Goal: Find specific page/section: Find specific page/section

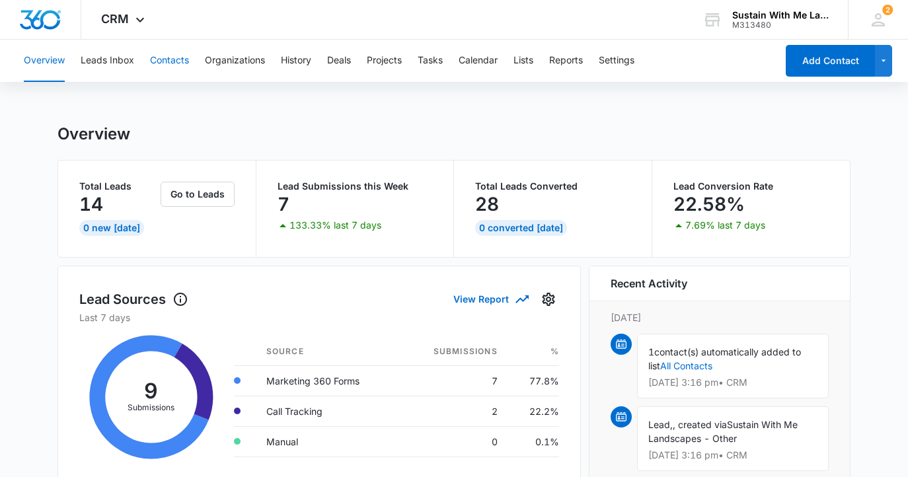
click at [177, 67] on button "Contacts" at bounding box center [169, 61] width 39 height 42
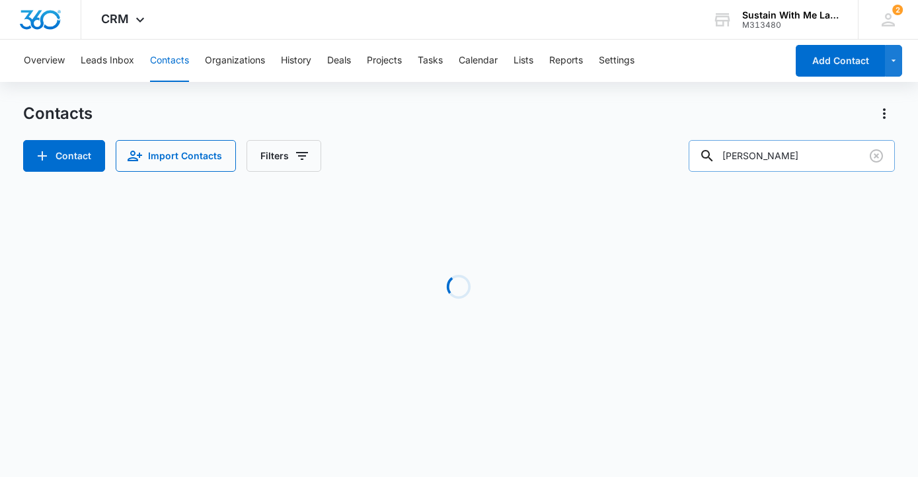
click at [793, 165] on input "[PERSON_NAME]" at bounding box center [791, 156] width 206 height 32
type input "mignon"
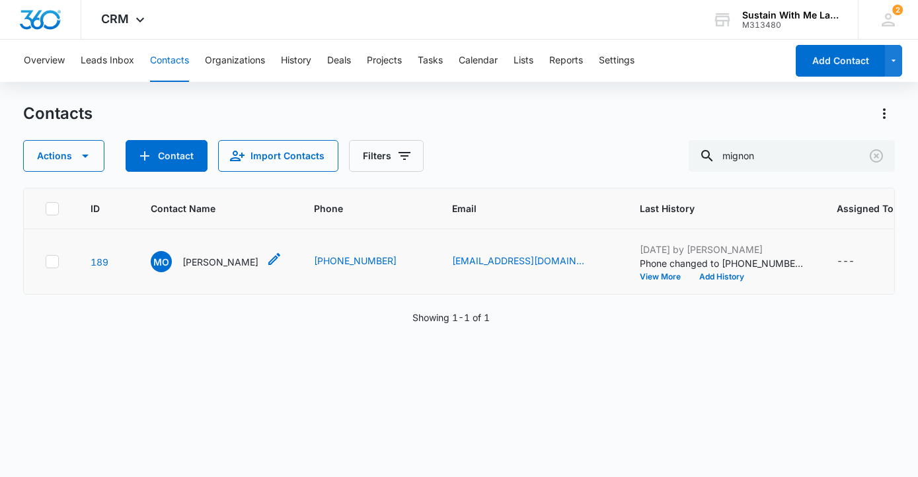
click at [211, 269] on p "[PERSON_NAME]" at bounding box center [220, 262] width 76 height 14
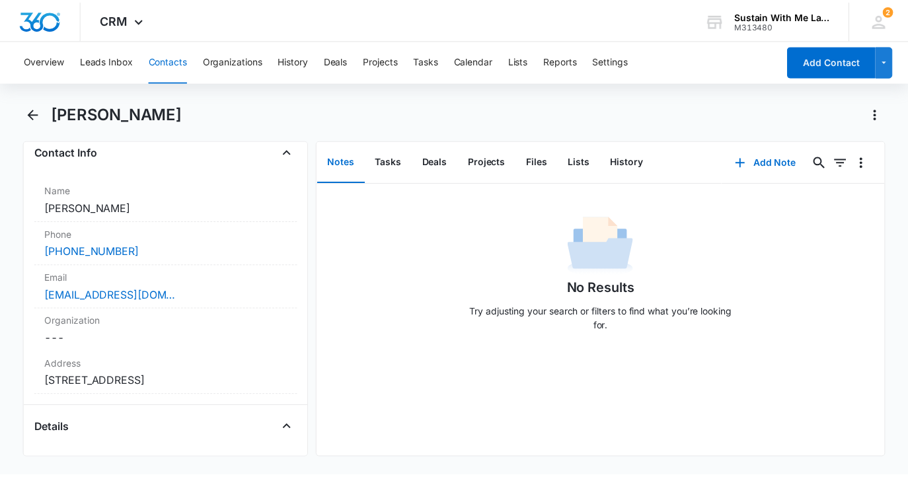
scroll to position [225, 0]
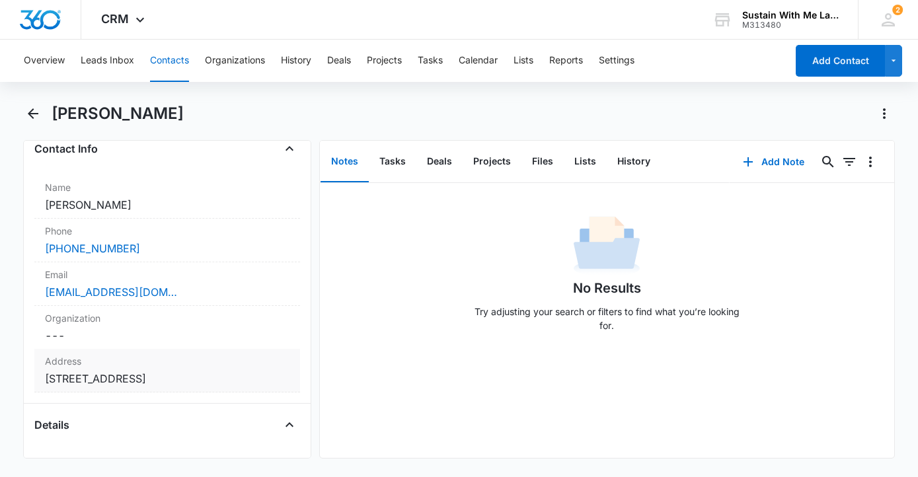
click at [142, 380] on dd "Cancel Save Changes [STREET_ADDRESS]" at bounding box center [167, 379] width 244 height 16
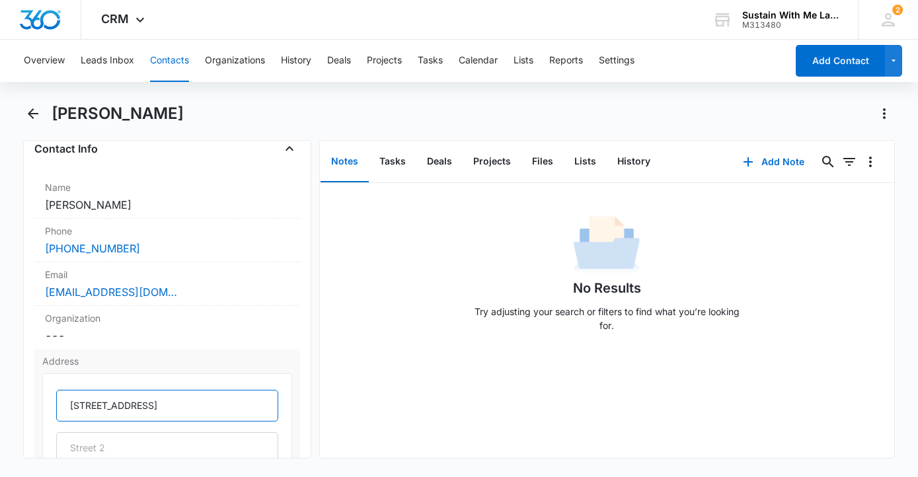
click at [132, 405] on input "[STREET_ADDRESS]" at bounding box center [167, 406] width 222 height 32
click at [124, 17] on span "CRM" at bounding box center [115, 19] width 28 height 14
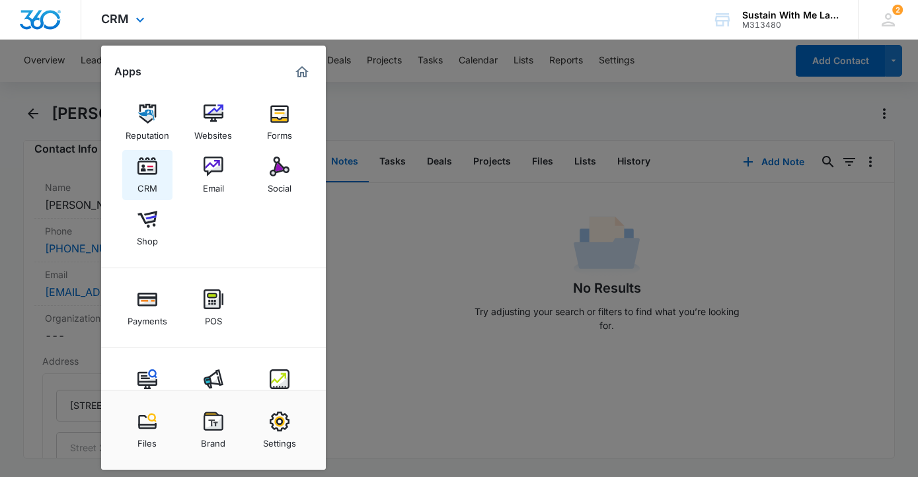
click at [141, 164] on img at bounding box center [147, 167] width 20 height 20
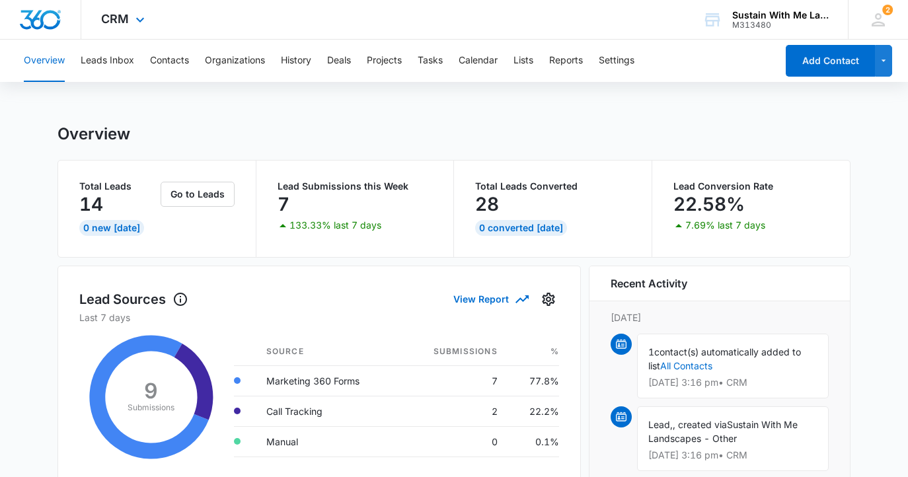
click at [135, 29] on div "CRM Apps Reputation Websites Forms CRM Email Social Shop Payments POS Content A…" at bounding box center [124, 19] width 87 height 39
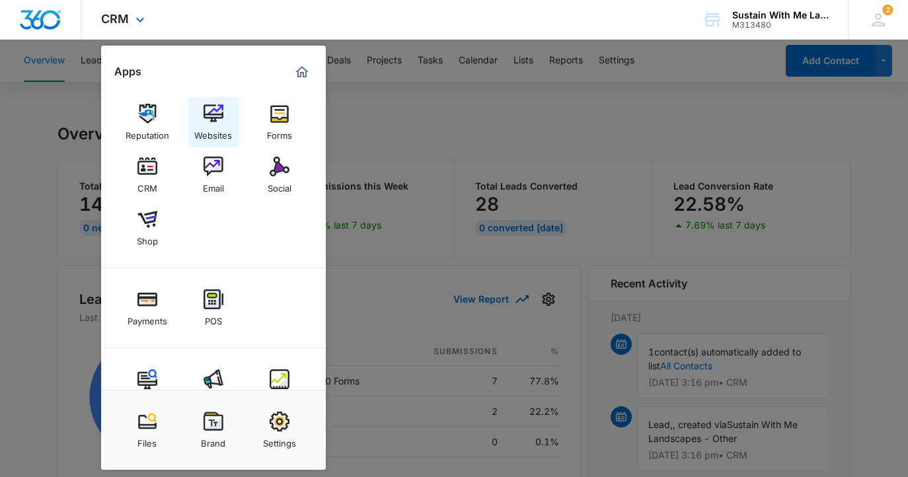
click at [208, 126] on div "Websites" at bounding box center [213, 132] width 38 height 17
